Goal: Entertainment & Leisure: Consume media (video, audio)

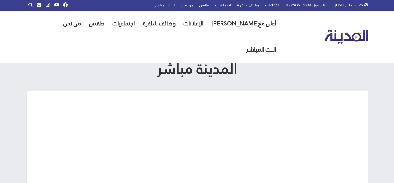
click at [357, 64] on h2 "المدينة مباشر" at bounding box center [197, 68] width 342 height 15
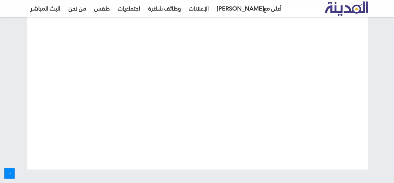
scroll to position [83, 0]
click at [52, 9] on link "البث المباشر" at bounding box center [45, 9] width 38 height 18
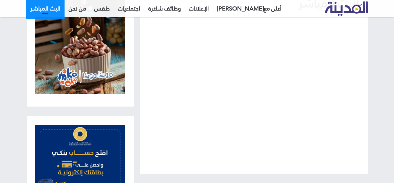
scroll to position [88, 0]
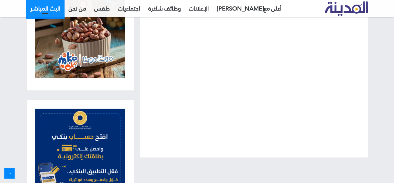
click at [46, 10] on link "البث المباشر" at bounding box center [45, 9] width 38 height 18
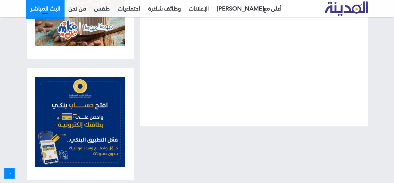
scroll to position [111, 0]
